Goal: Check status: Check status

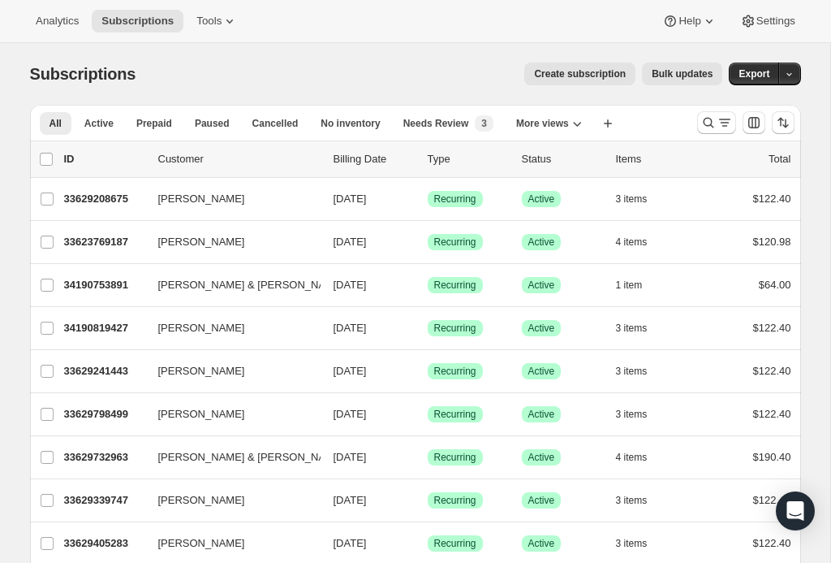
click at [708, 119] on icon "Search and filter results" at bounding box center [709, 122] width 16 height 16
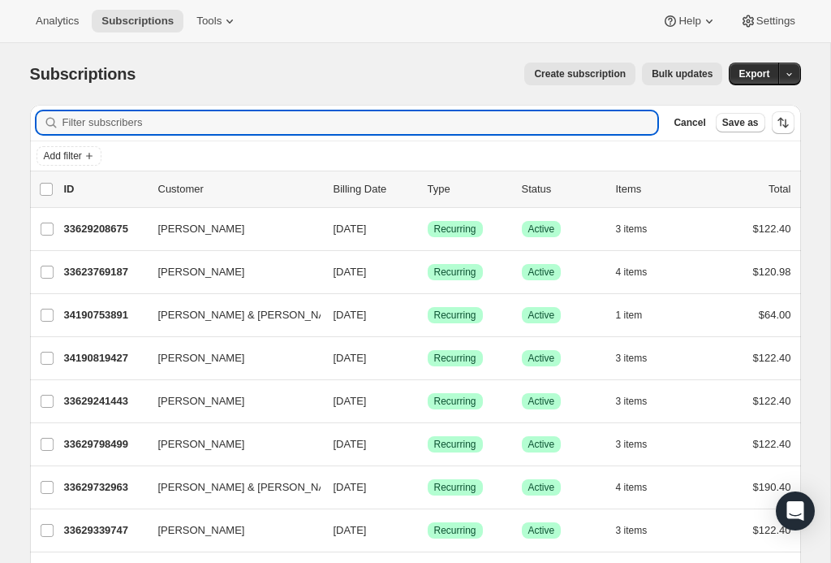
click at [70, 131] on input "Filter subscribers" at bounding box center [361, 122] width 596 height 23
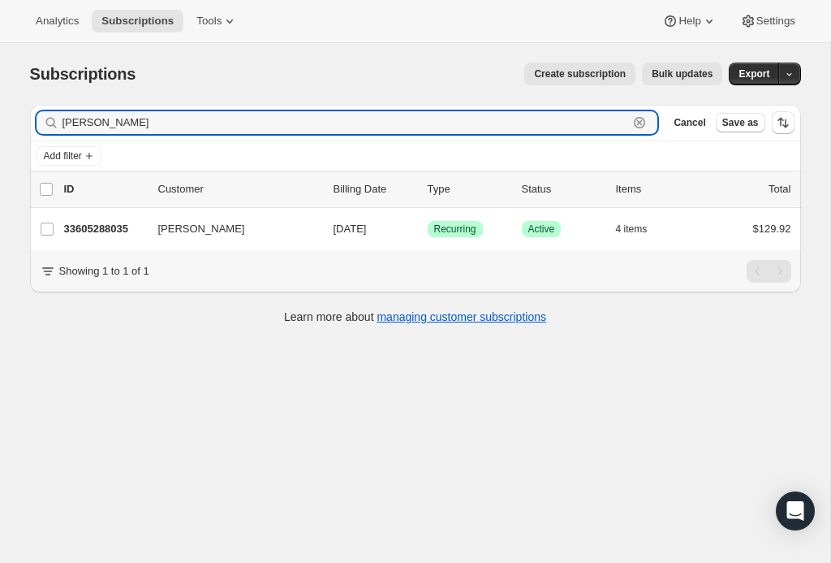
type input "[PERSON_NAME]"
click at [249, 249] on div "[PERSON_NAME] 33605288035 [PERSON_NAME] [DATE] Success Recurring Success Active…" at bounding box center [415, 229] width 771 height 42
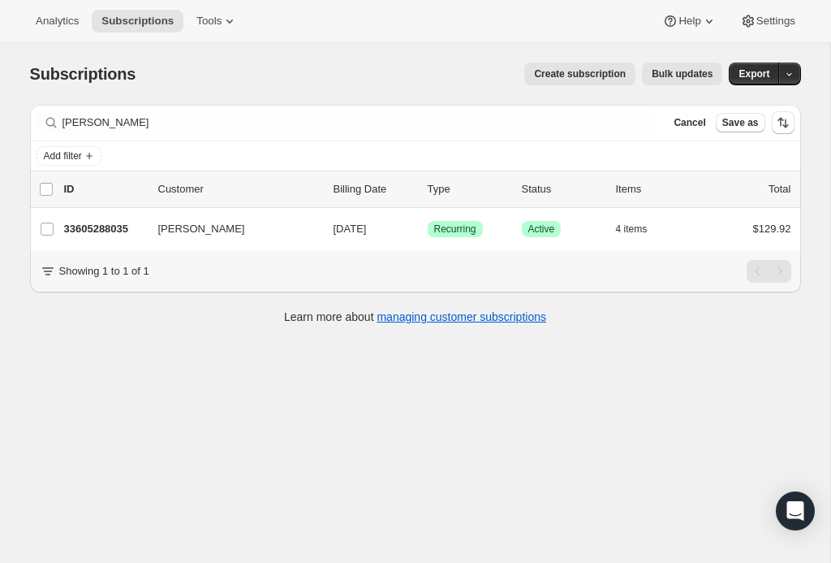
click at [273, 228] on button "[PERSON_NAME]" at bounding box center [230, 229] width 162 height 26
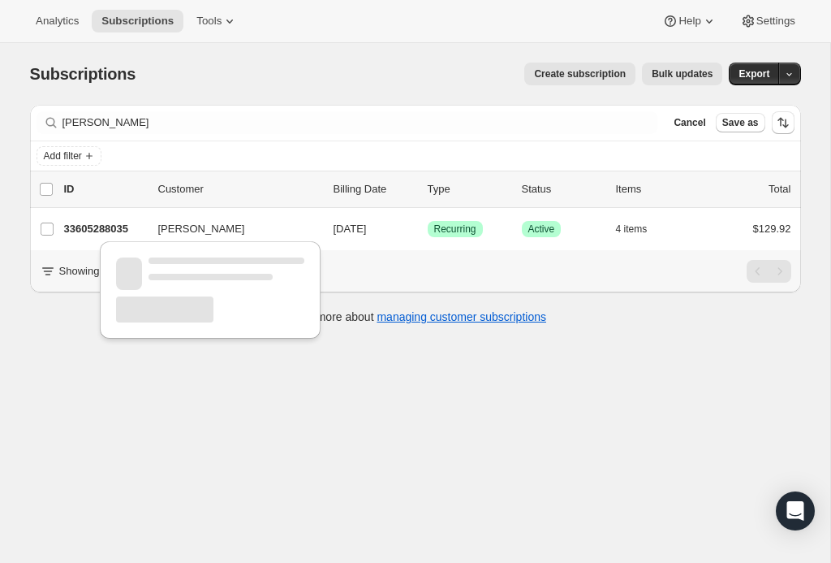
click at [98, 225] on p "33605288035" at bounding box center [104, 229] width 81 height 16
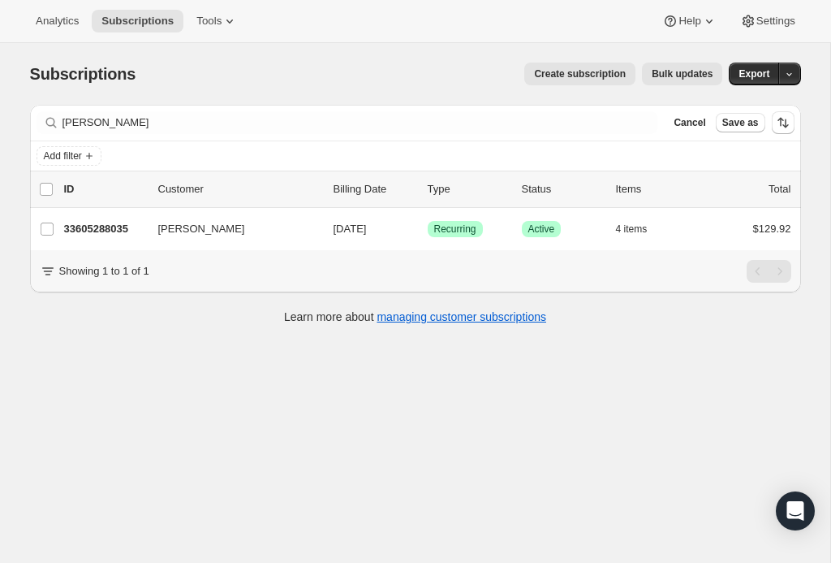
click at [100, 231] on p "33605288035" at bounding box center [104, 229] width 81 height 16
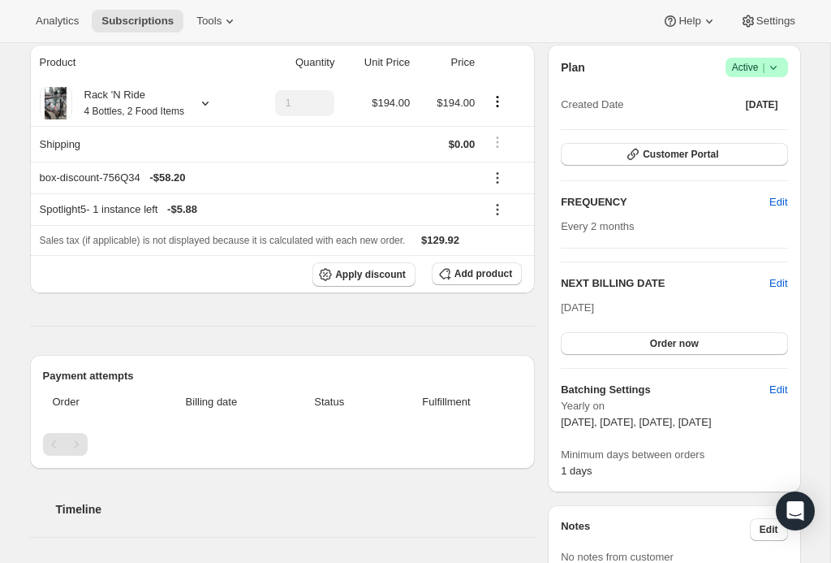
scroll to position [152, 0]
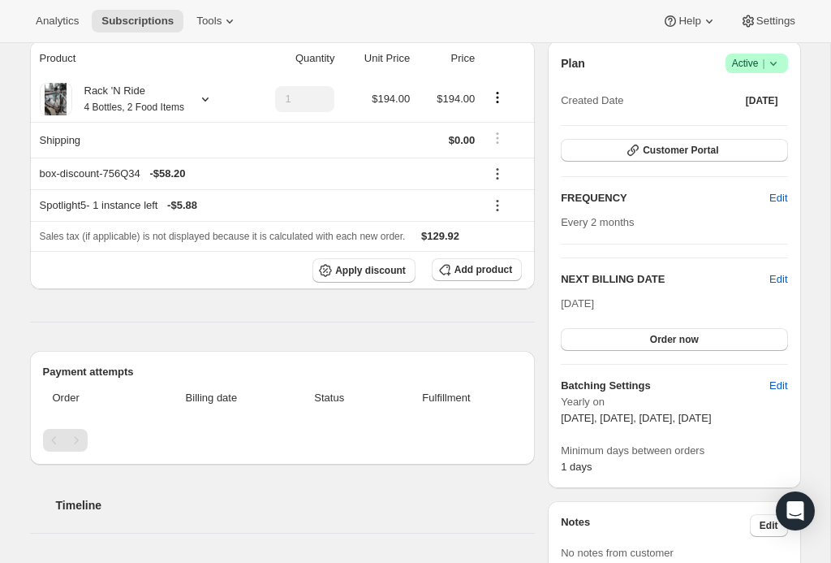
click at [214, 106] on icon at bounding box center [205, 99] width 16 height 16
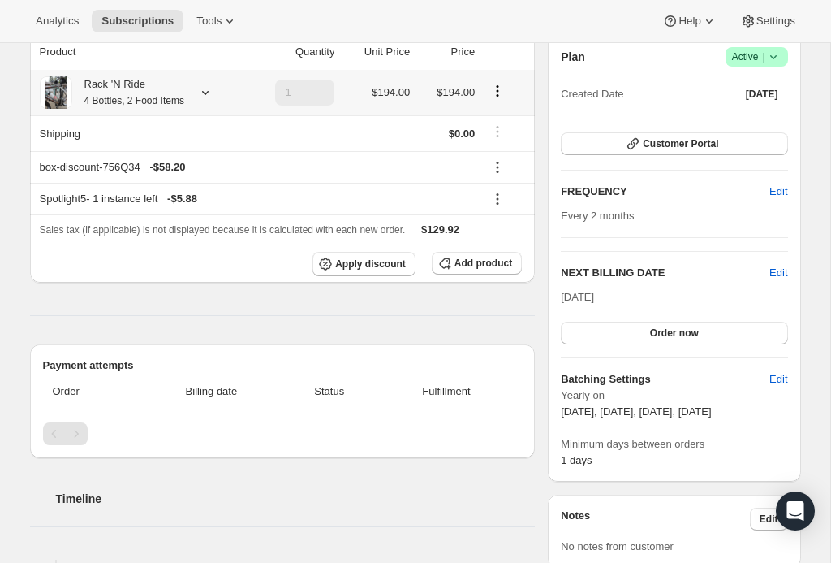
scroll to position [112, 0]
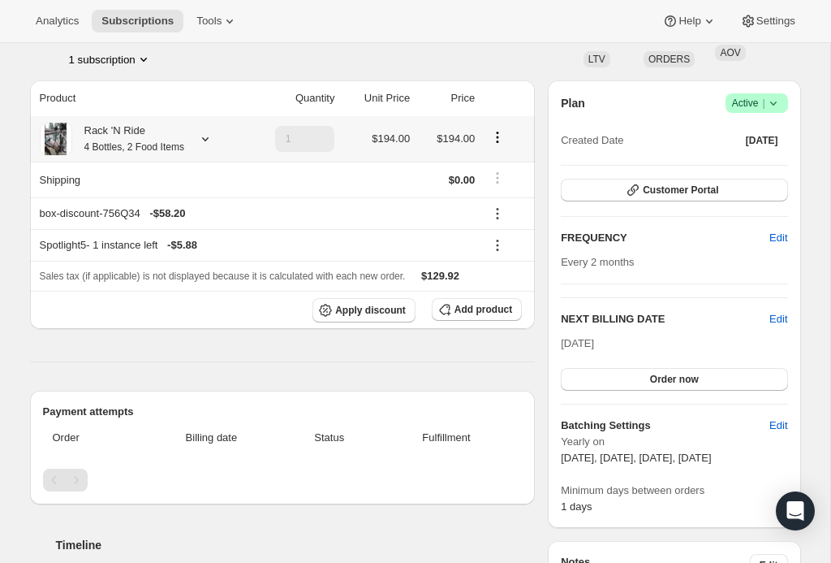
click at [594, 344] on span "[DATE]" at bounding box center [577, 343] width 33 height 12
